Goal: Navigation & Orientation: Find specific page/section

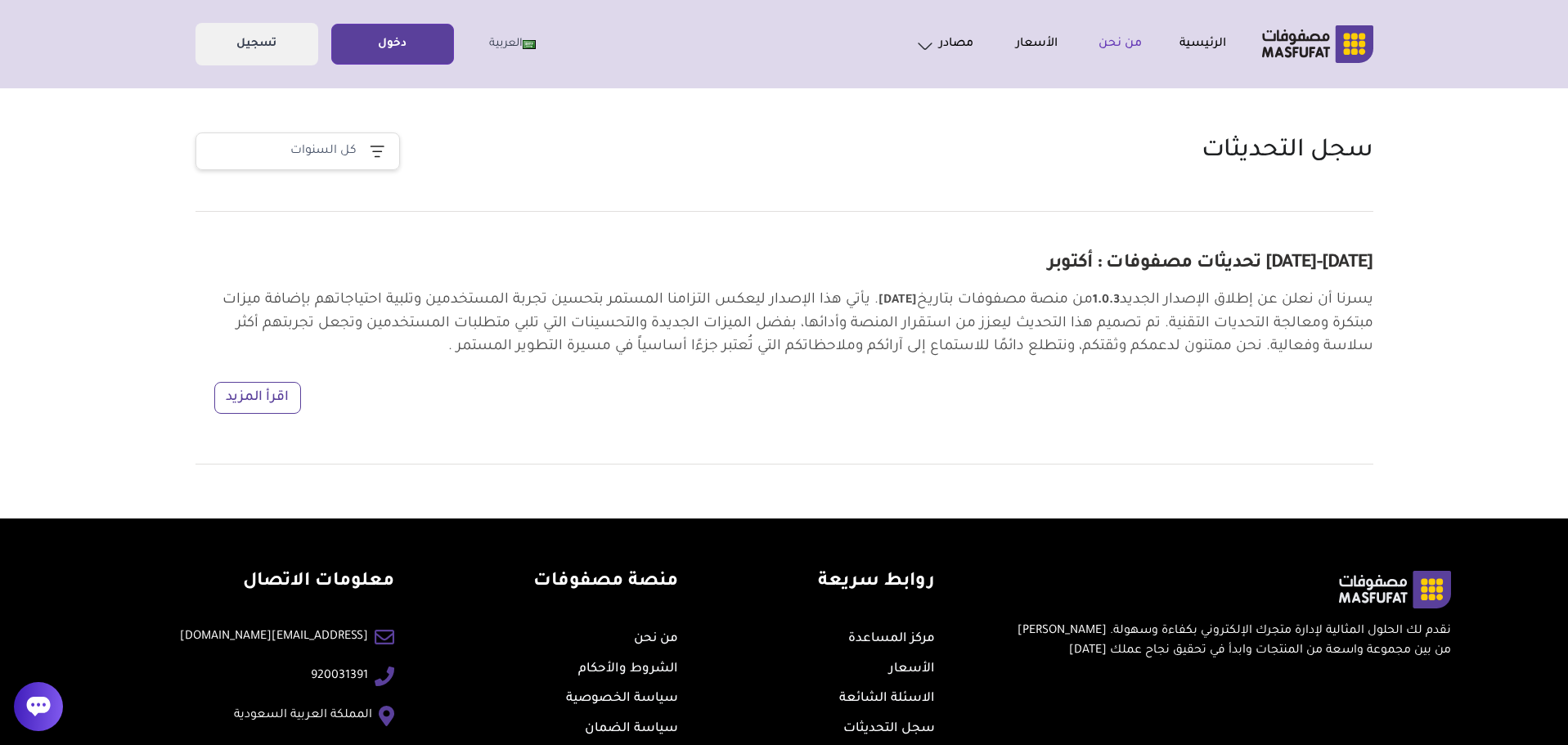
click at [1133, 47] on link "من نحن" at bounding box center [1100, 44] width 84 height 20
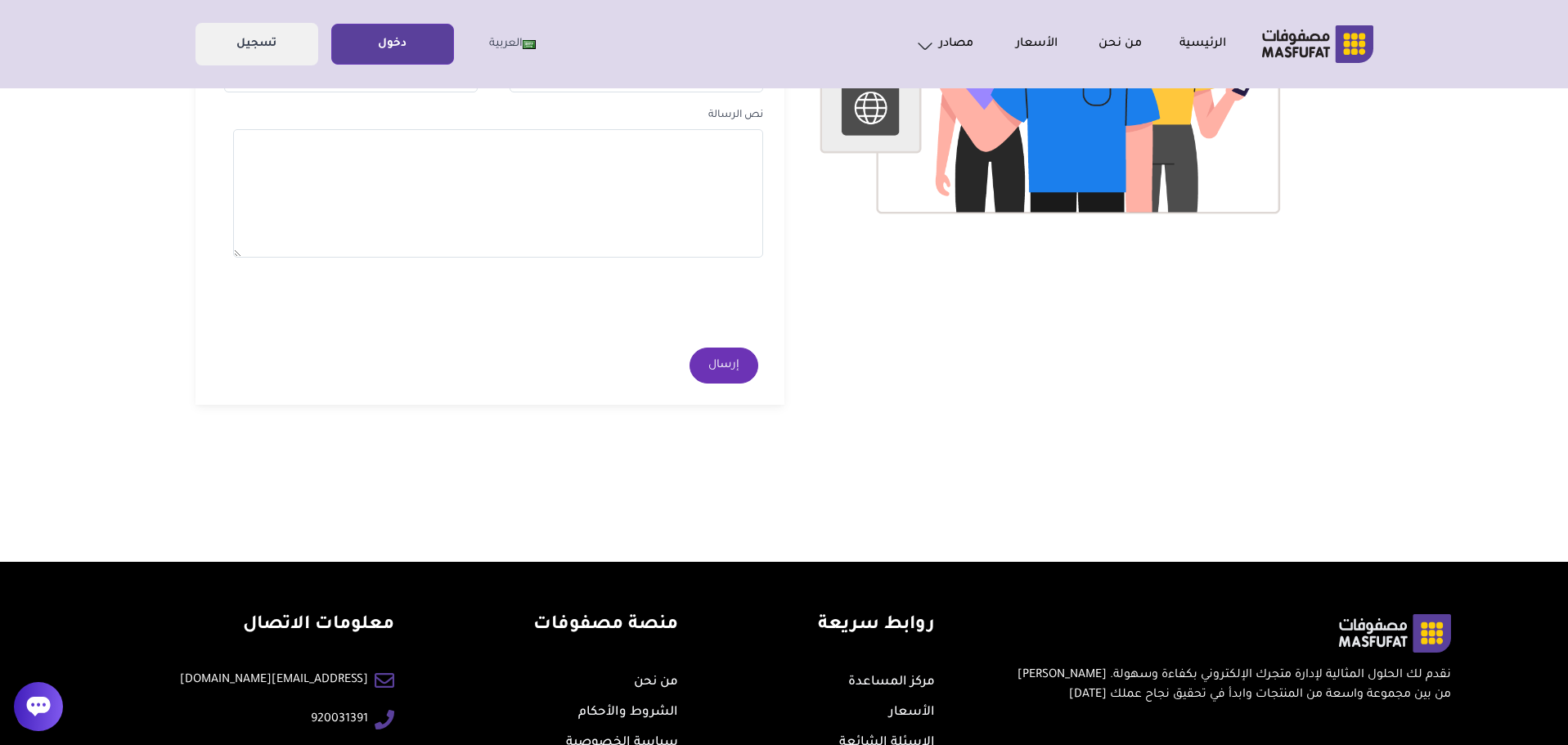
scroll to position [484, 0]
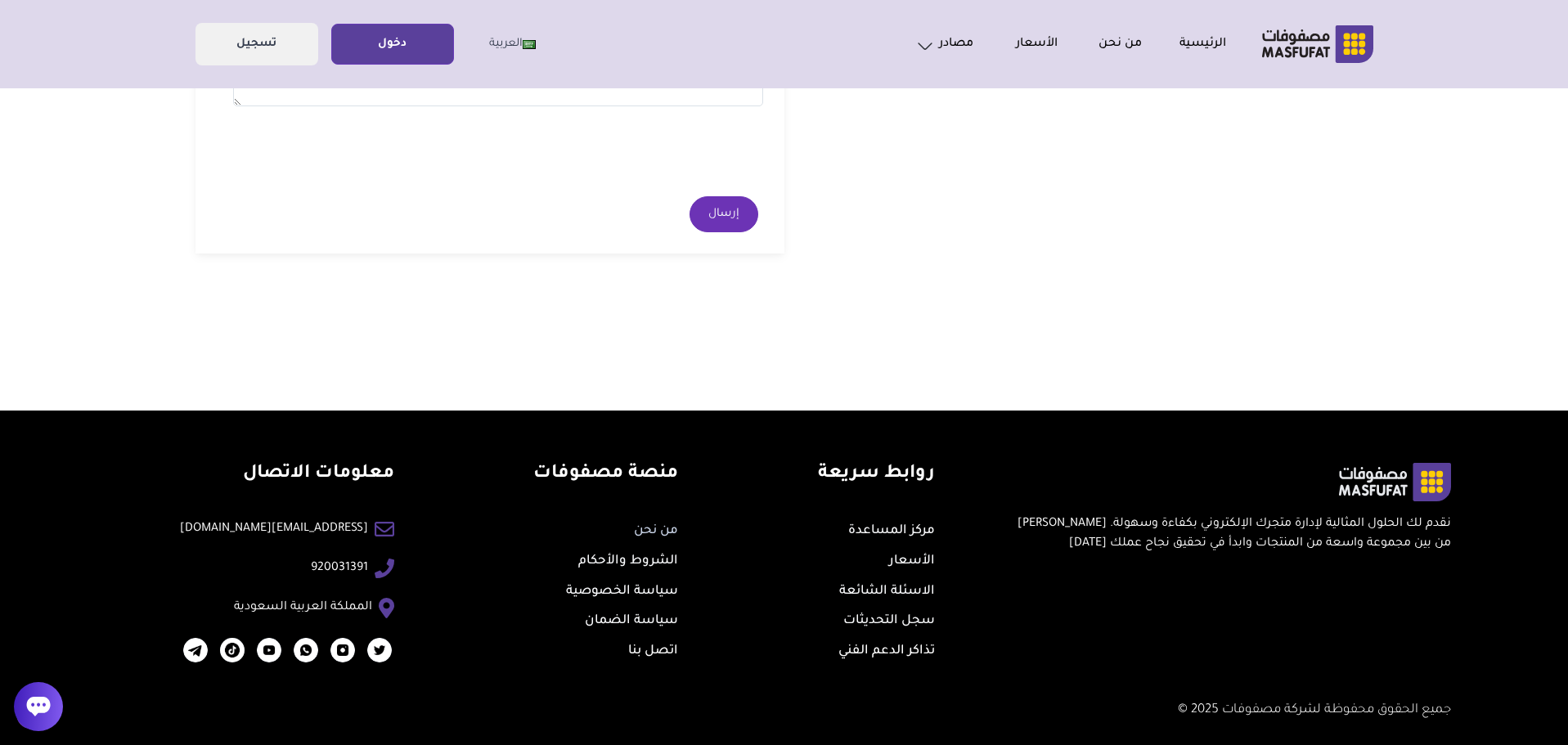
click at [652, 532] on link "من نحن" at bounding box center [656, 531] width 44 height 14
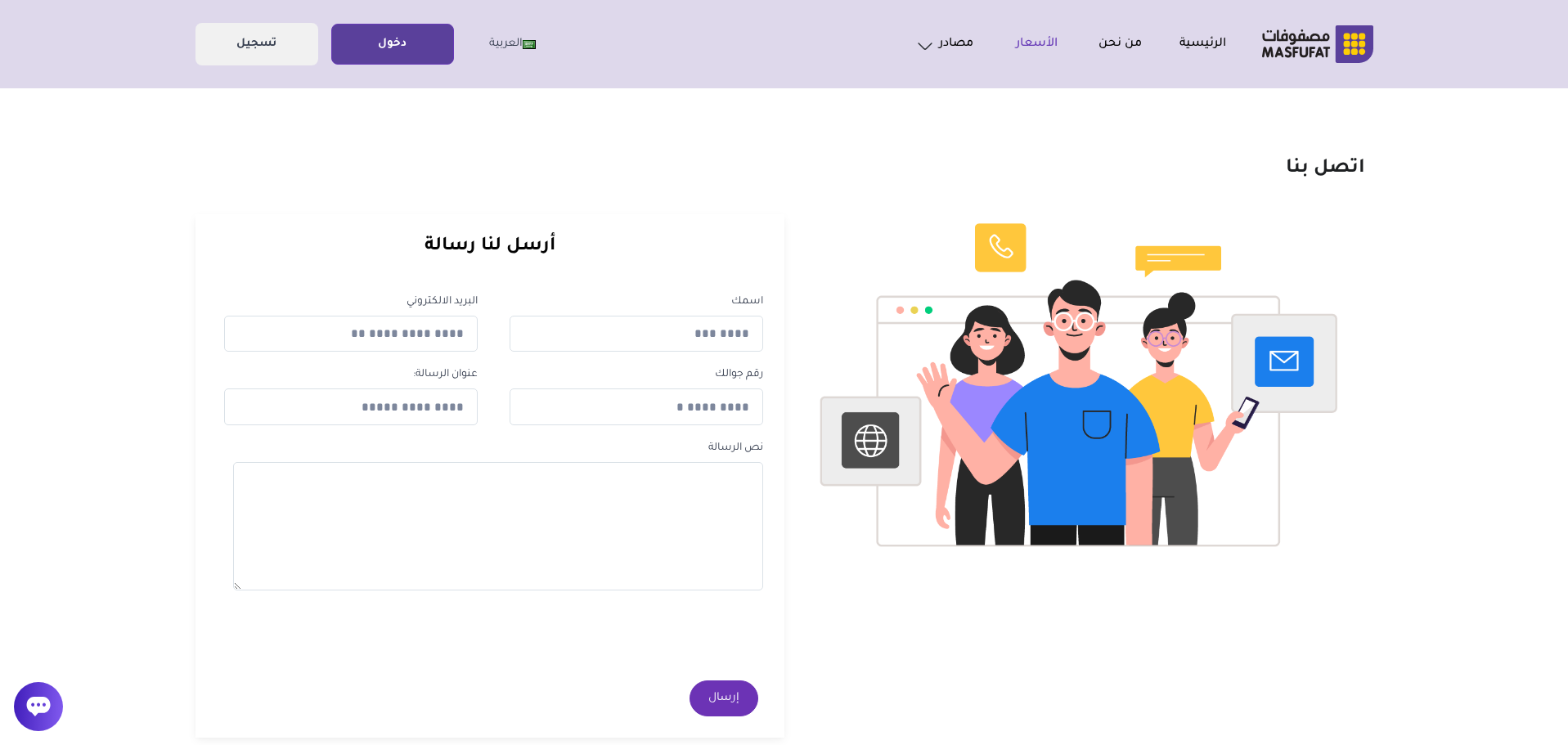
click at [1027, 48] on link "الأسعار" at bounding box center [1015, 44] width 84 height 20
